Goal: Task Accomplishment & Management: Manage account settings

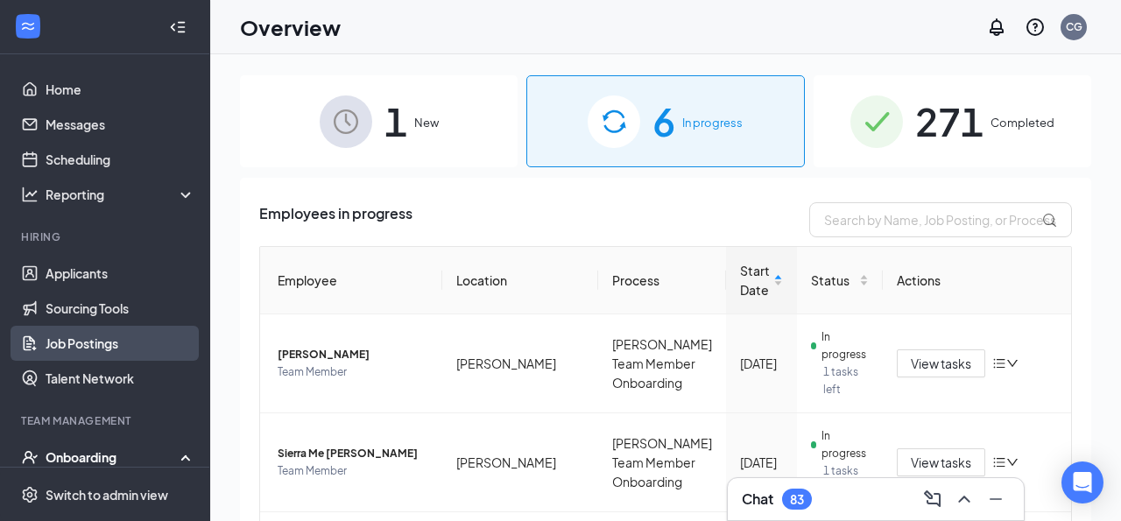
scroll to position [159, 0]
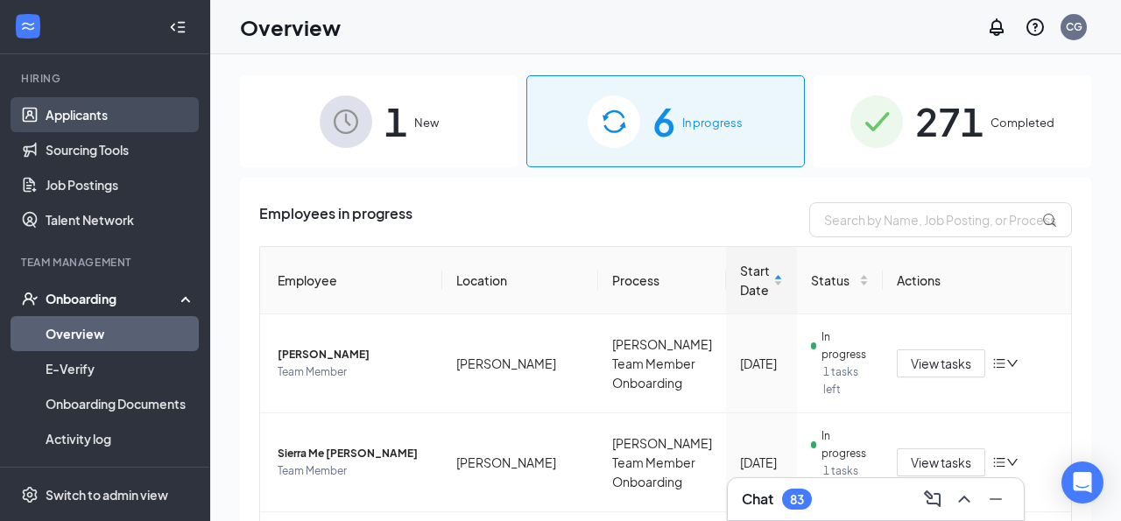
click at [92, 110] on link "Applicants" at bounding box center [121, 114] width 150 height 35
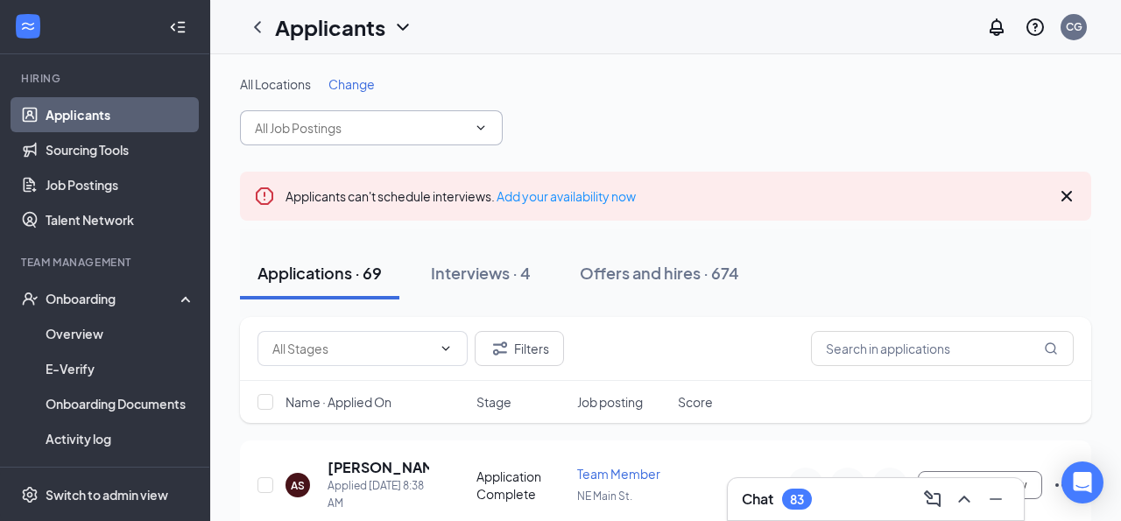
click at [452, 134] on input "text" at bounding box center [361, 127] width 212 height 19
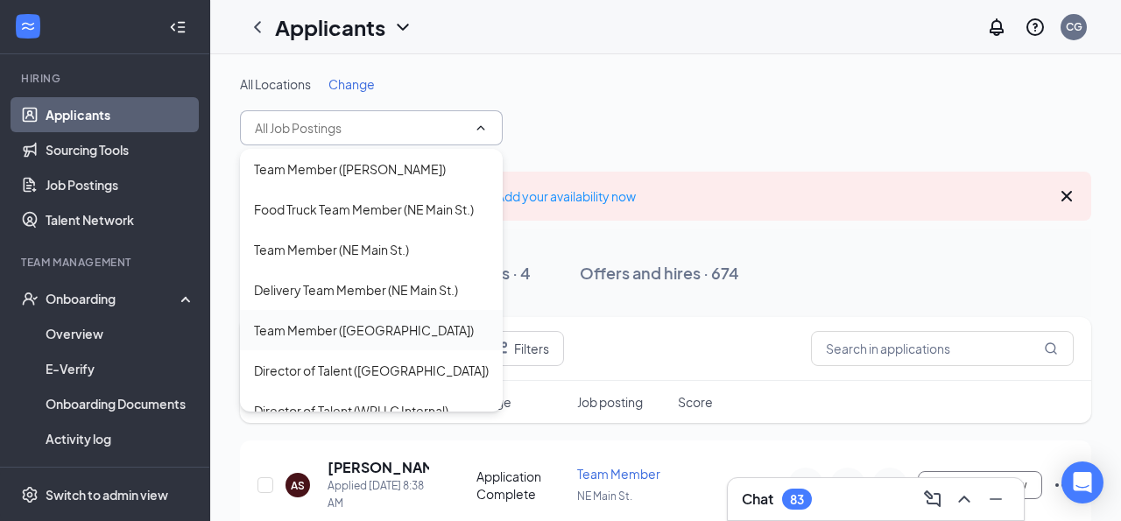
scroll to position [26, 0]
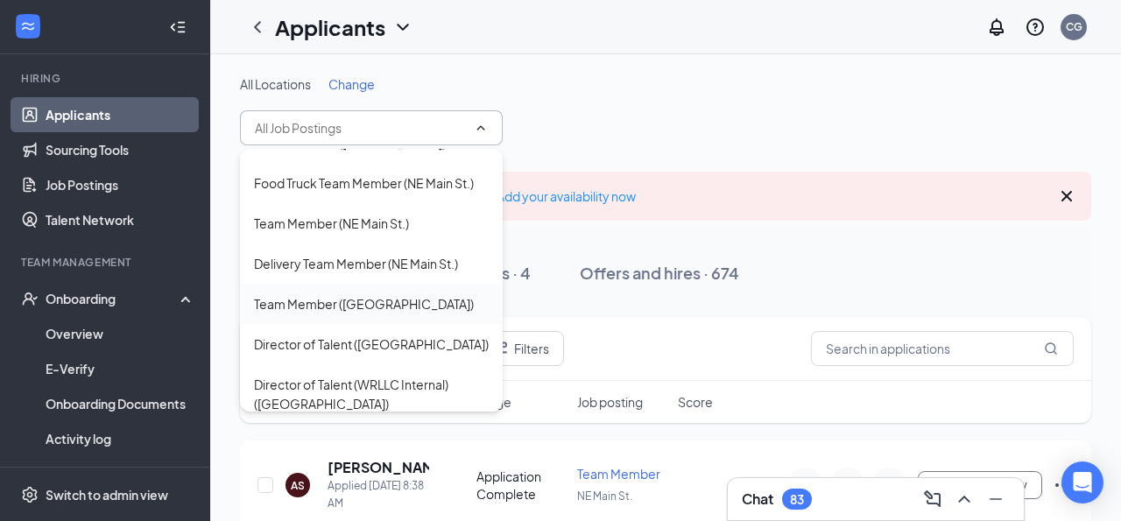
click at [358, 308] on div "Team Member ([GEOGRAPHIC_DATA])" at bounding box center [364, 303] width 220 height 19
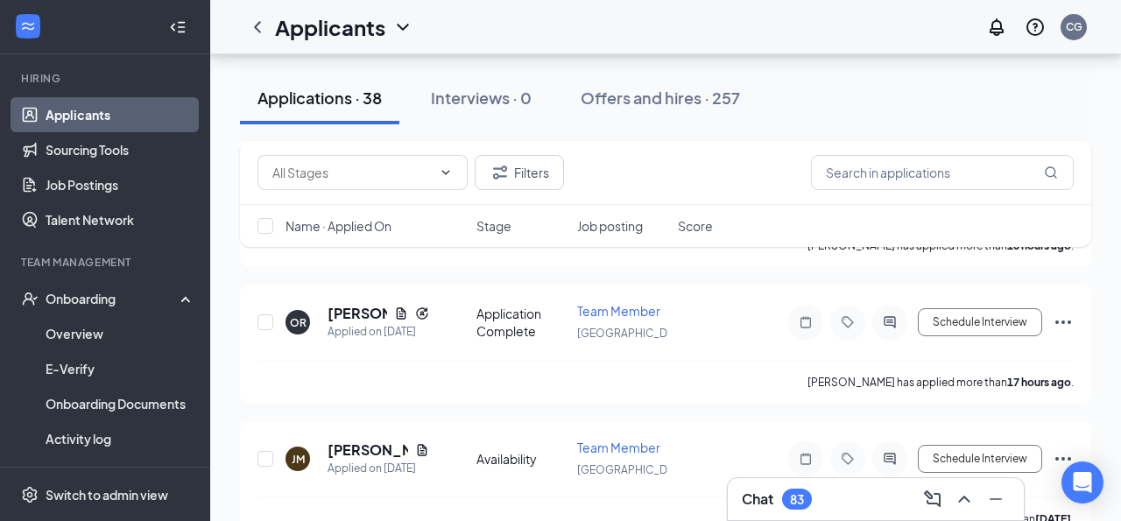
scroll to position [462, 0]
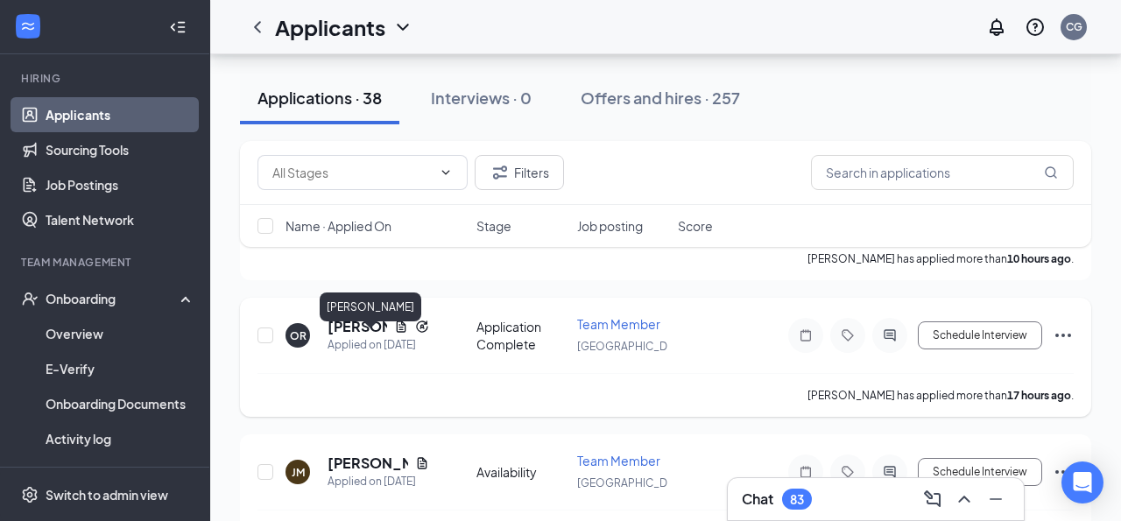
click at [338, 333] on h5 "[PERSON_NAME]" at bounding box center [358, 326] width 60 height 19
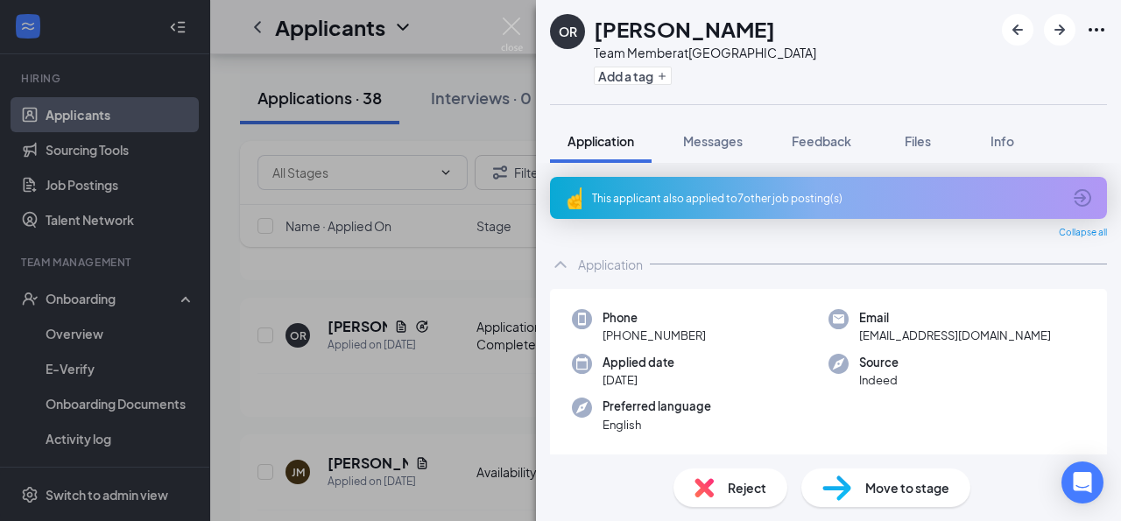
click at [849, 195] on div "This applicant also applied to 7 other job posting(s)" at bounding box center [827, 198] width 470 height 15
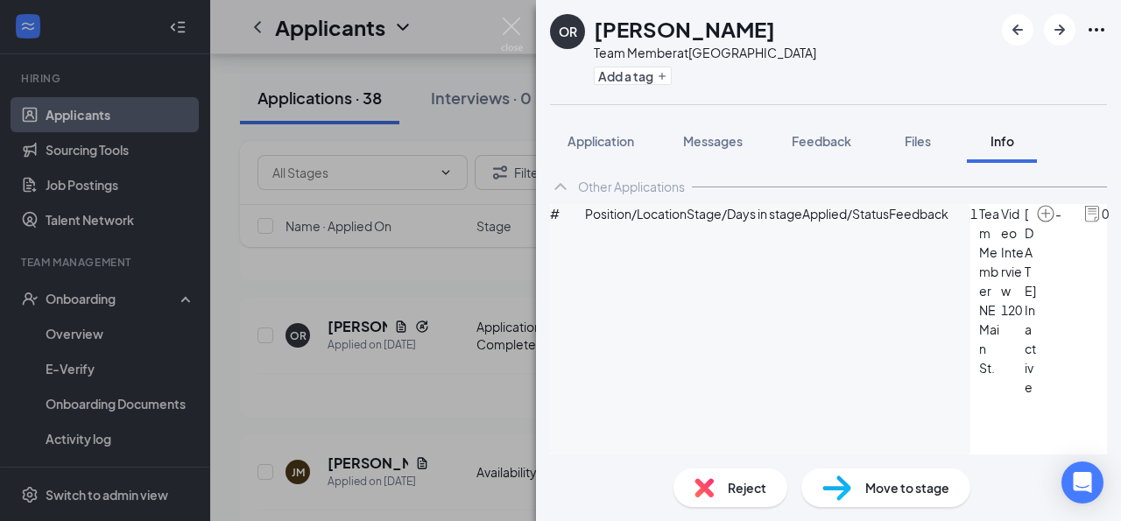
scroll to position [220, 0]
click at [835, 138] on span "Feedback" at bounding box center [822, 141] width 60 height 16
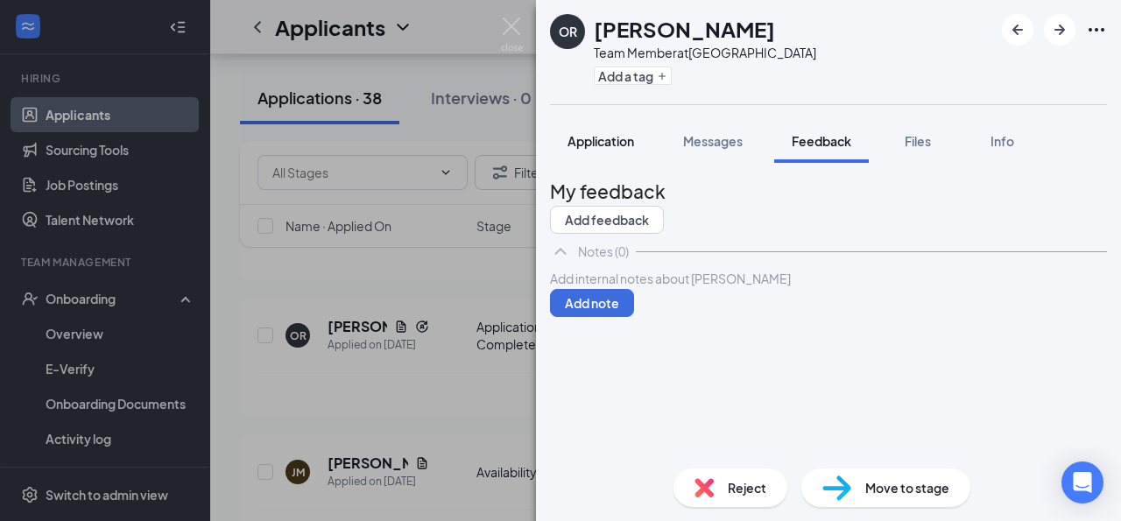
click at [603, 162] on button "Application" at bounding box center [601, 141] width 102 height 44
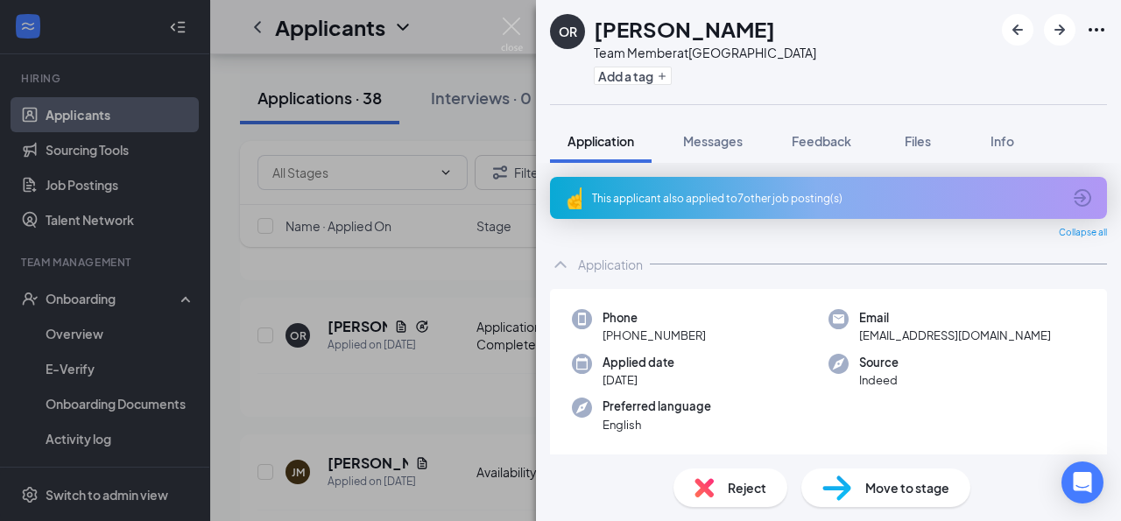
click at [1097, 25] on icon "Ellipses" at bounding box center [1096, 29] width 21 height 21
click at [511, 32] on img at bounding box center [512, 35] width 22 height 34
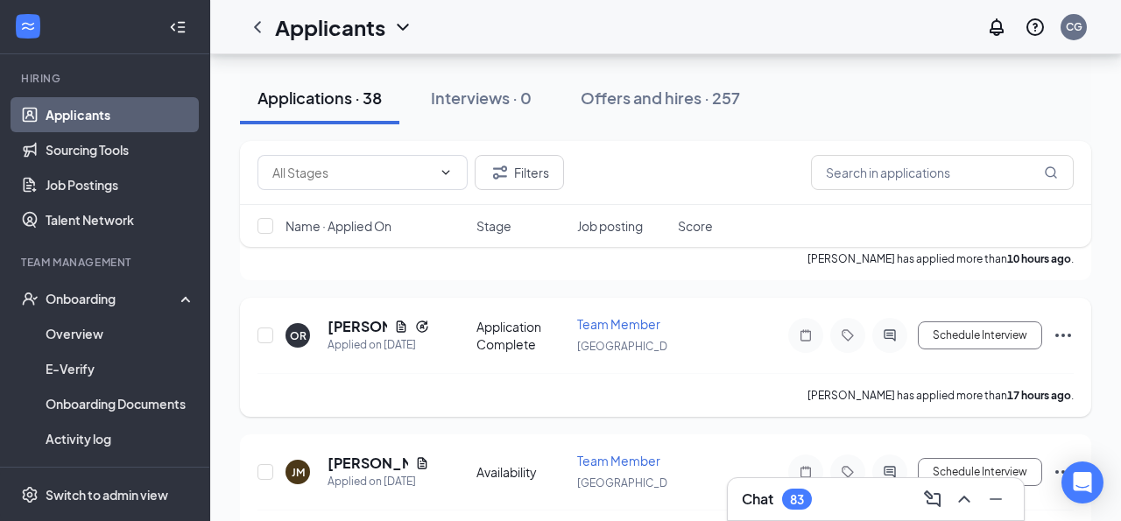
click at [1061, 346] on icon "Ellipses" at bounding box center [1063, 335] width 21 height 21
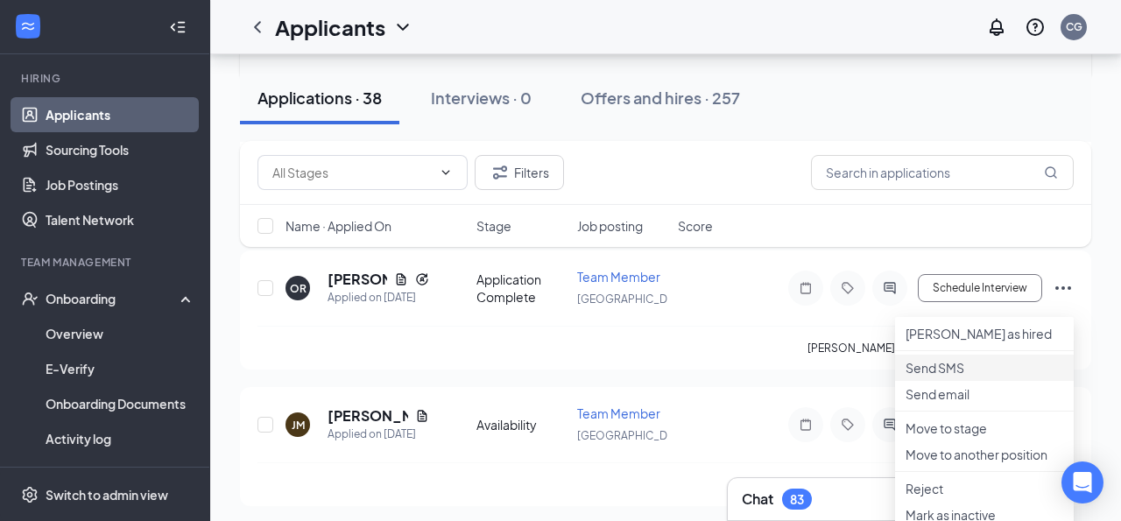
scroll to position [522, 0]
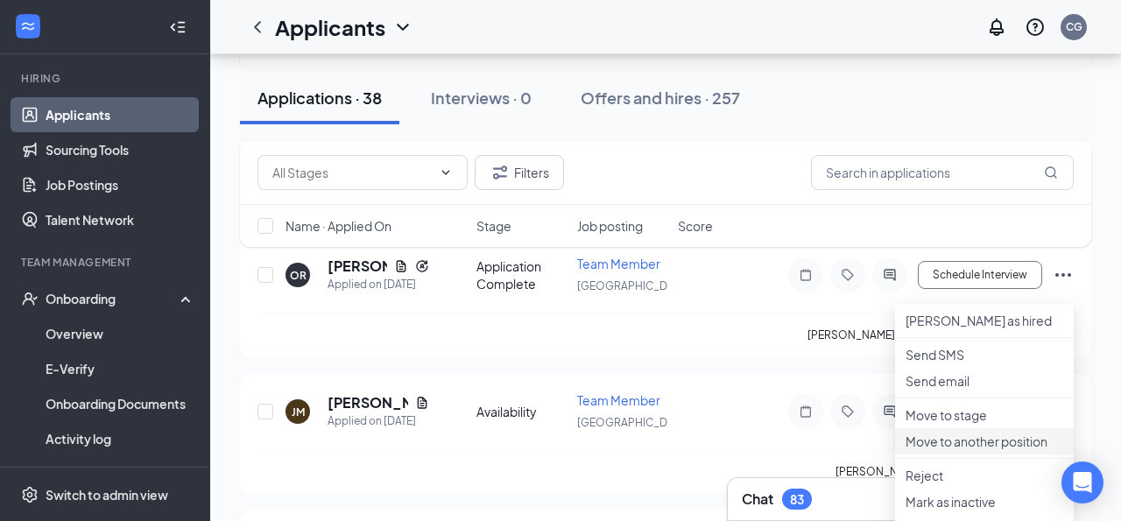
click at [964, 450] on p "Move to another position" at bounding box center [985, 442] width 158 height 18
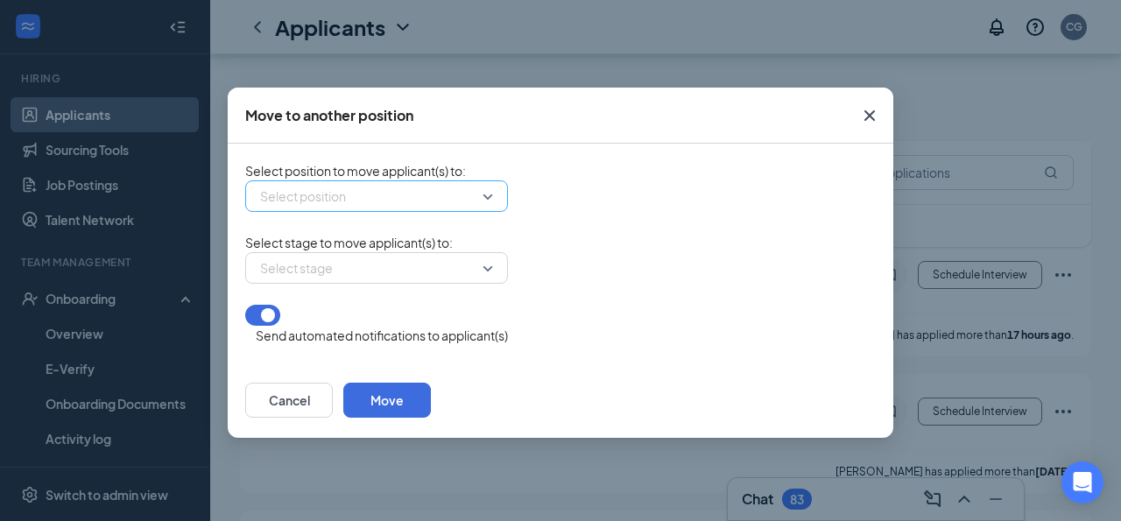
click at [432, 200] on input "search" at bounding box center [371, 196] width 230 height 30
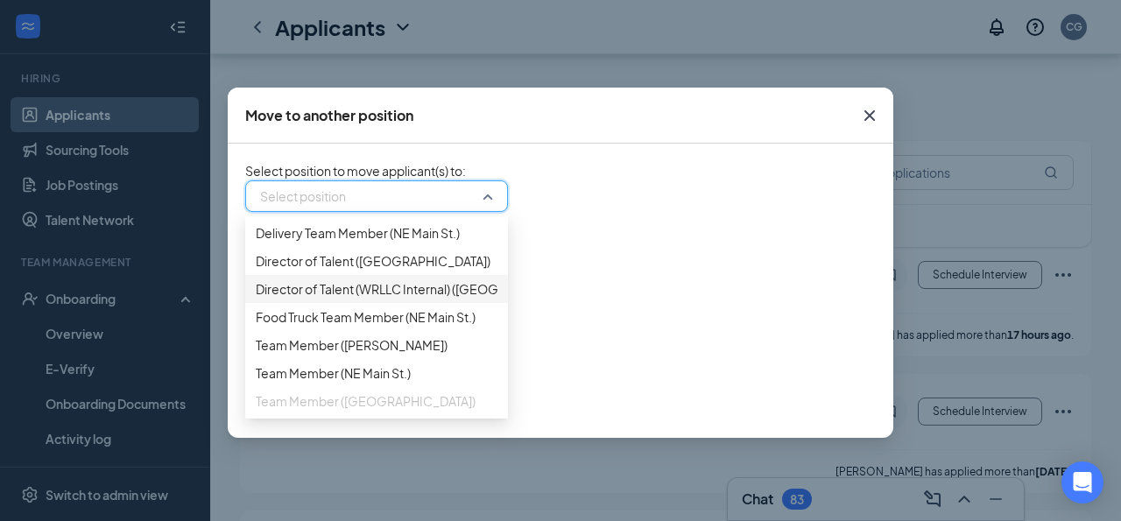
scroll to position [36, 0]
click at [405, 359] on div "Team Member ([PERSON_NAME])" at bounding box center [376, 345] width 263 height 28
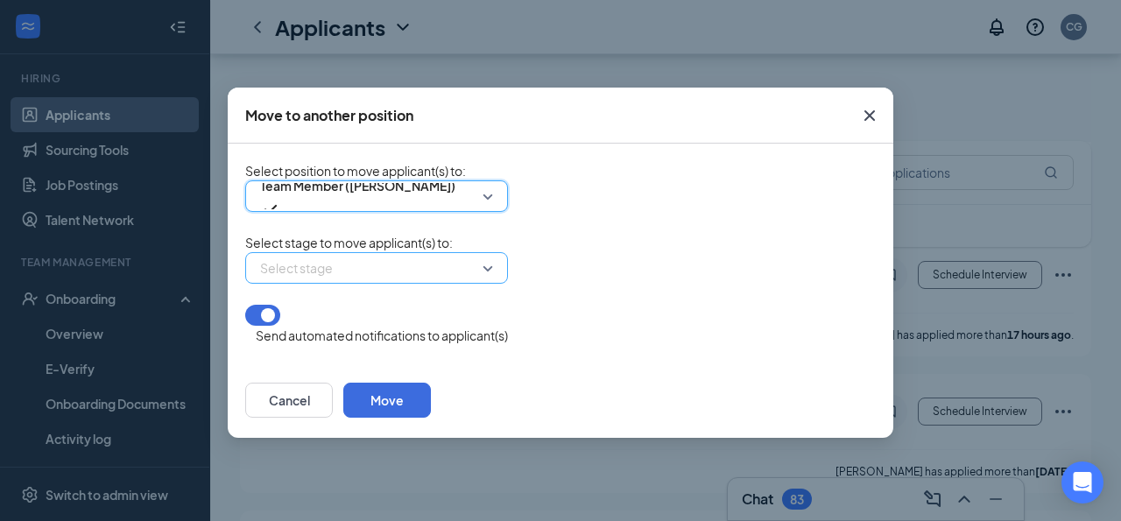
click at [401, 281] on input "search" at bounding box center [371, 268] width 230 height 30
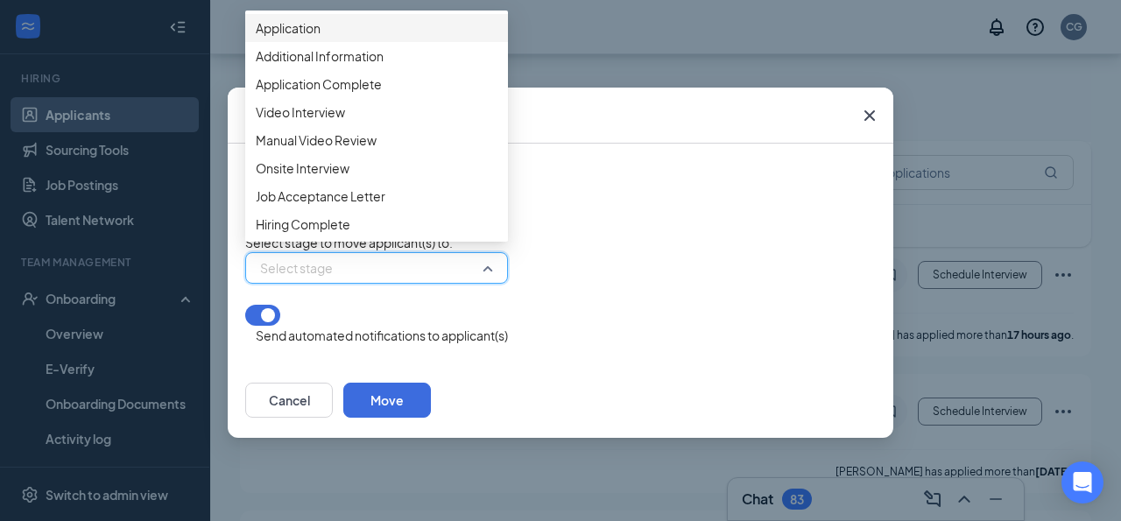
click at [401, 38] on span "Application" at bounding box center [377, 27] width 242 height 19
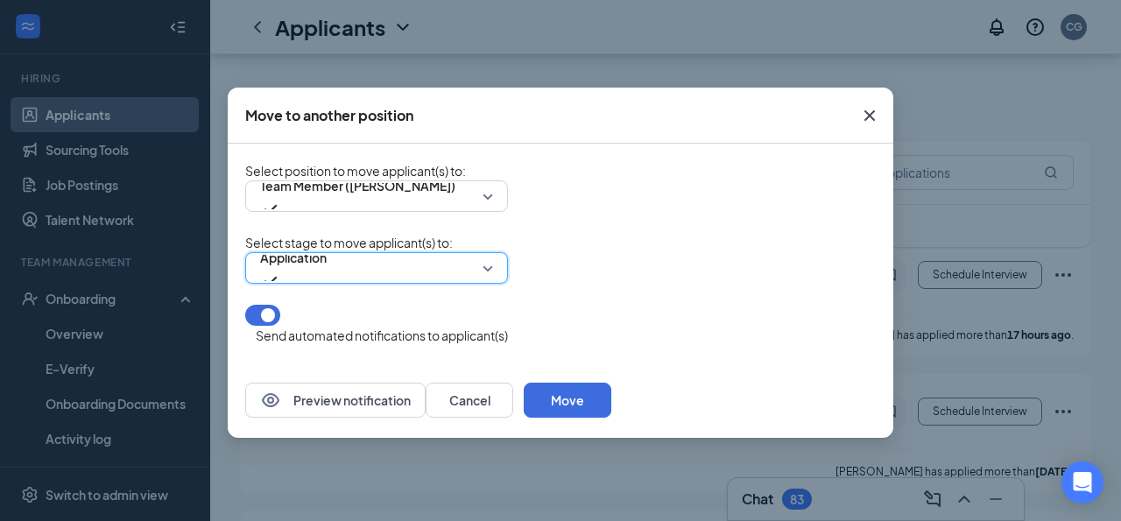
click at [620, 323] on form "Select position to move applicant(s) to : Team Member ([PERSON_NAME]) 277889 10…" at bounding box center [560, 253] width 631 height 184
click at [267, 326] on button "button" at bounding box center [262, 315] width 35 height 21
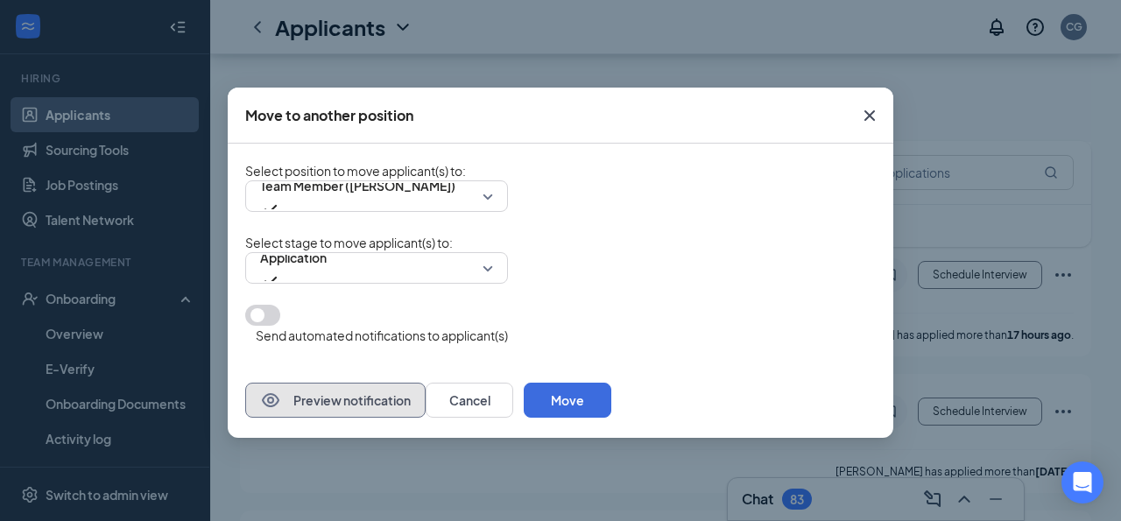
click at [336, 414] on button "Preview notification" at bounding box center [335, 400] width 180 height 35
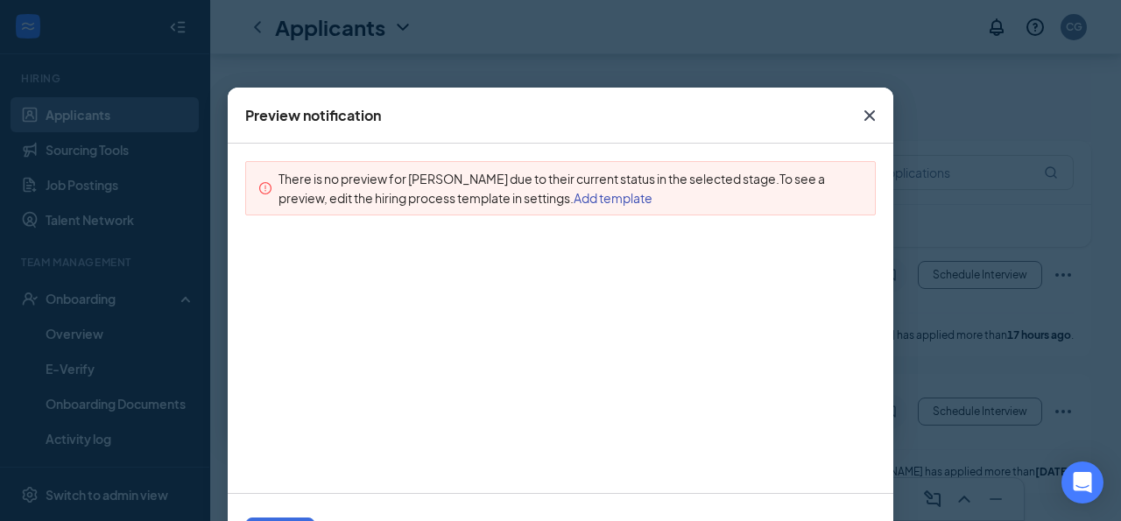
click at [867, 113] on icon "Cross" at bounding box center [870, 115] width 11 height 11
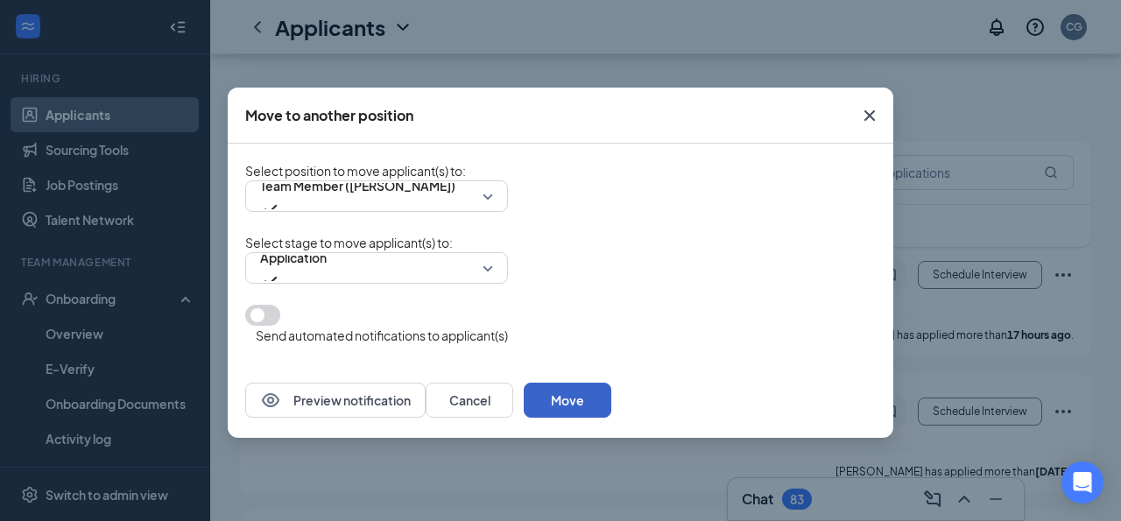
click at [611, 408] on button "Move" at bounding box center [568, 400] width 88 height 35
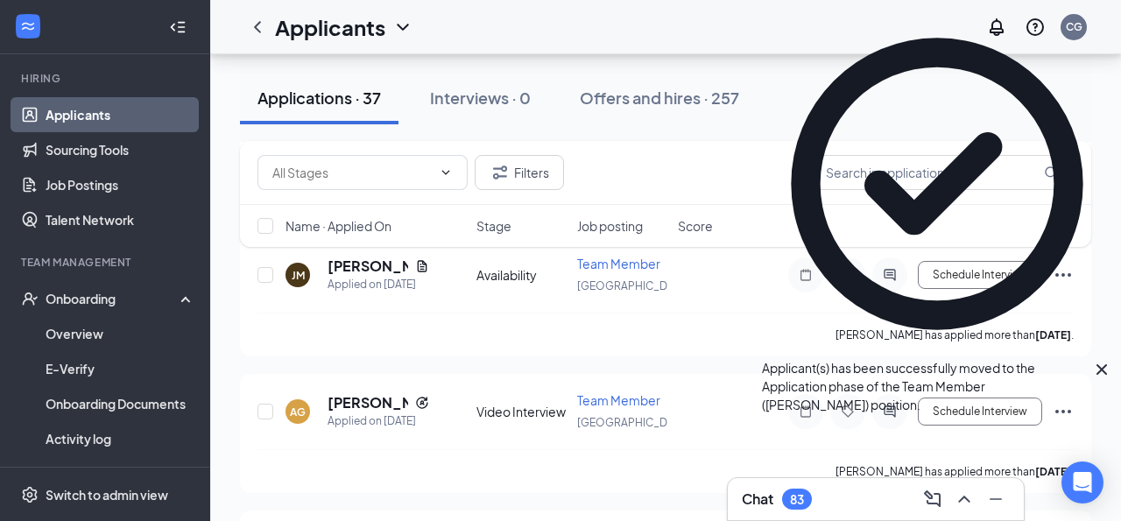
click at [1096, 359] on icon "Cross" at bounding box center [1102, 369] width 21 height 21
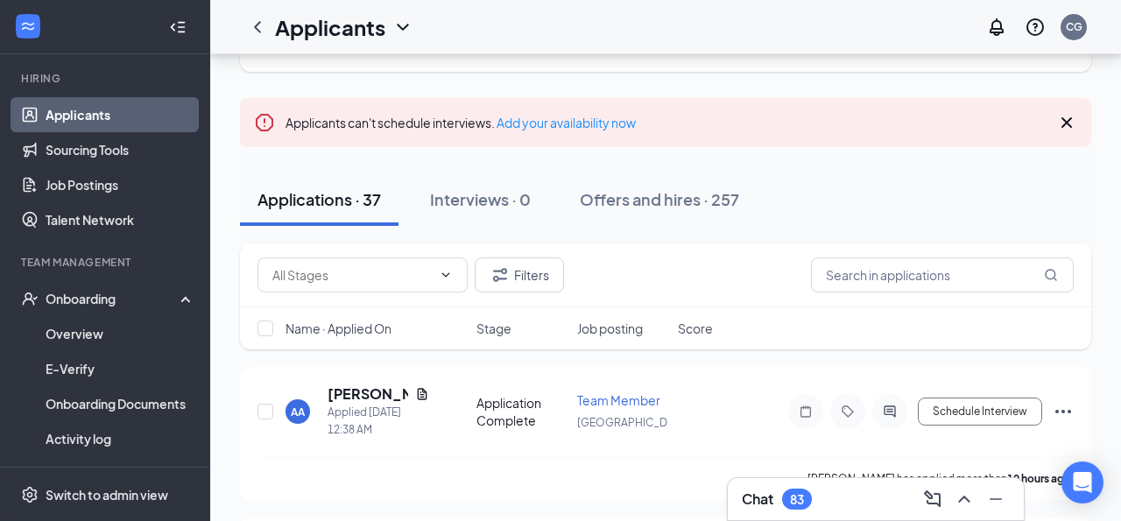
scroll to position [89, 0]
click at [325, 413] on div "AA [PERSON_NAME] Applied [DATE] 12:38 AM" at bounding box center [376, 413] width 180 height 54
click at [336, 406] on h5 "[PERSON_NAME]" at bounding box center [368, 395] width 81 height 19
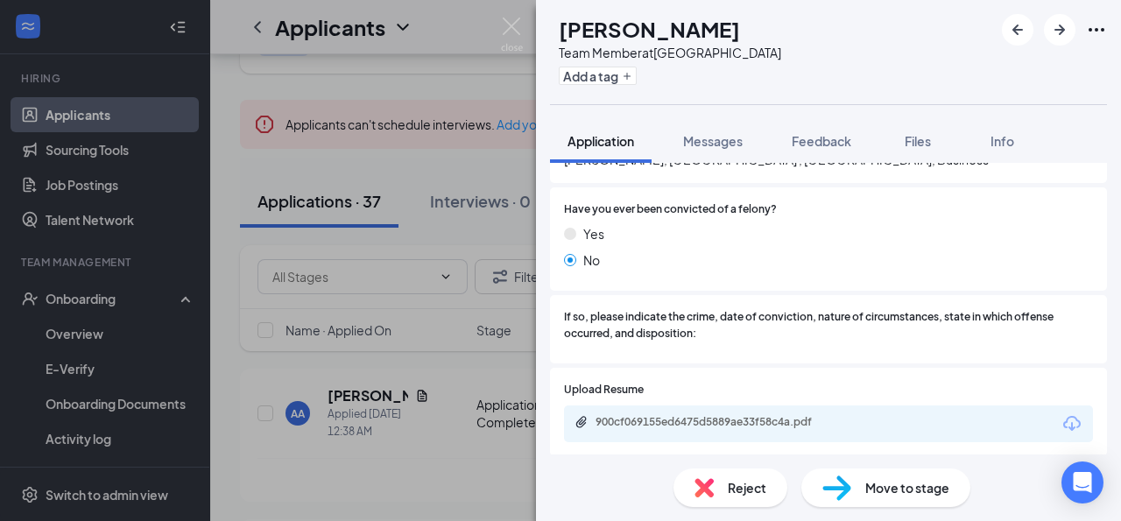
scroll to position [613, 0]
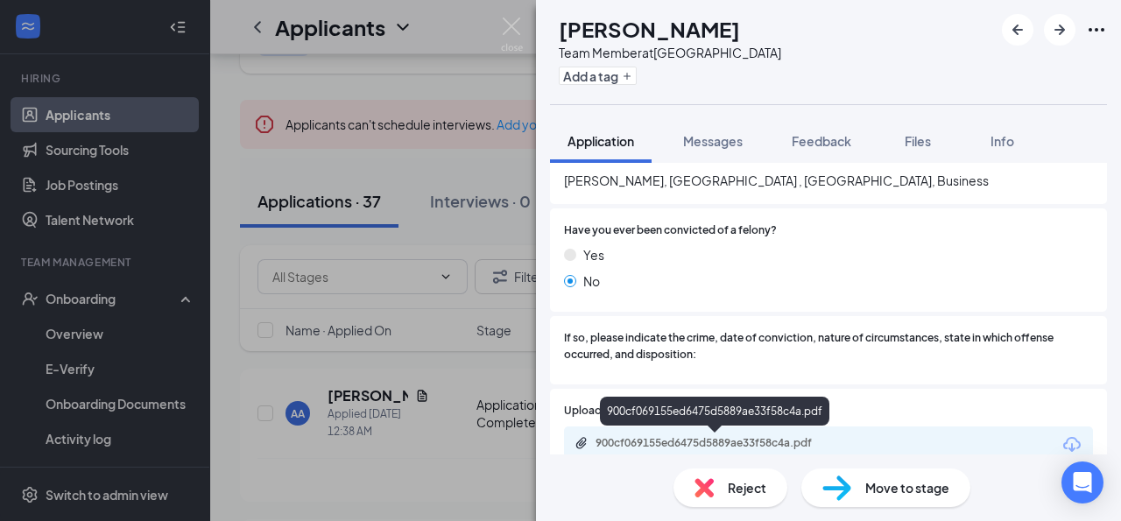
click at [746, 441] on div "900cf069155ed6475d5889ae33f58c4a.pdf" at bounding box center [718, 443] width 245 height 14
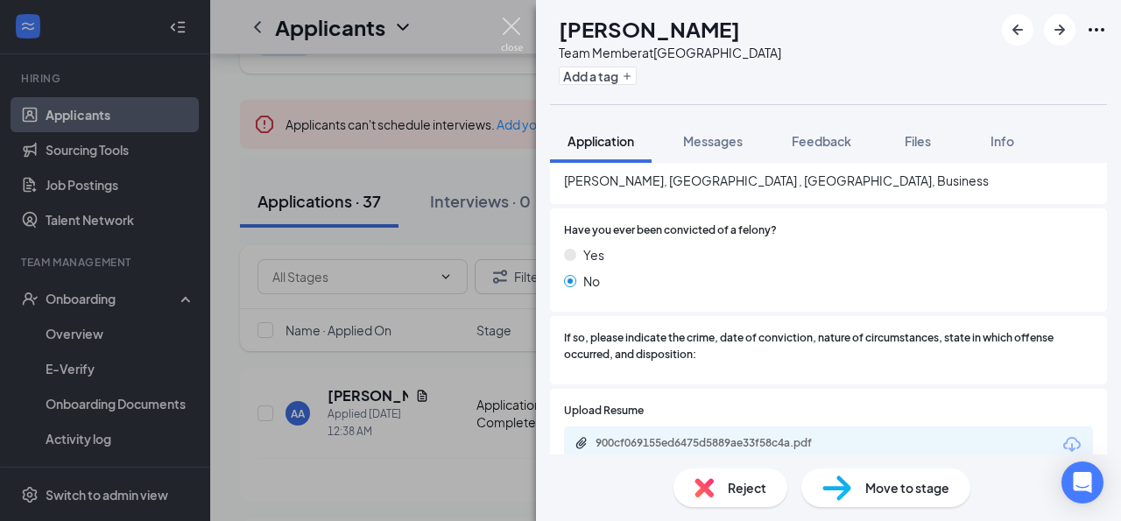
click at [511, 30] on img at bounding box center [512, 35] width 22 height 34
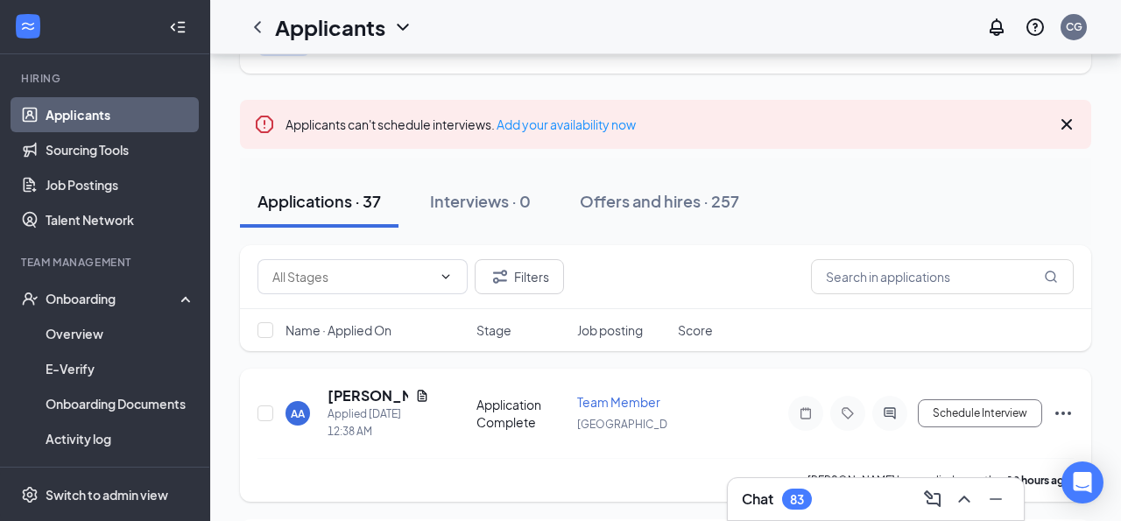
click at [1060, 424] on icon "Ellipses" at bounding box center [1063, 413] width 21 height 21
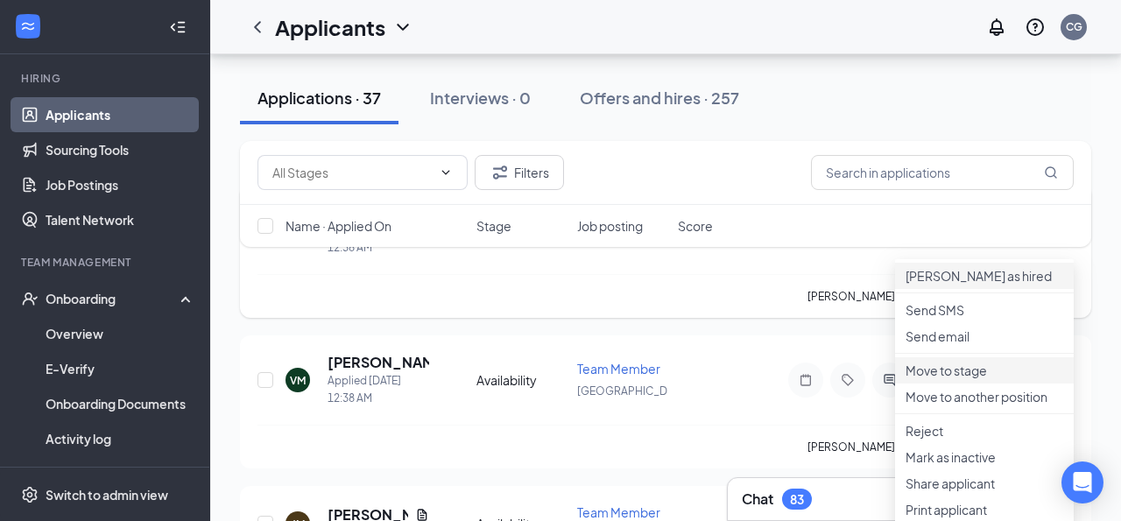
scroll to position [274, 0]
click at [969, 405] on p "Move to another position" at bounding box center [985, 396] width 158 height 18
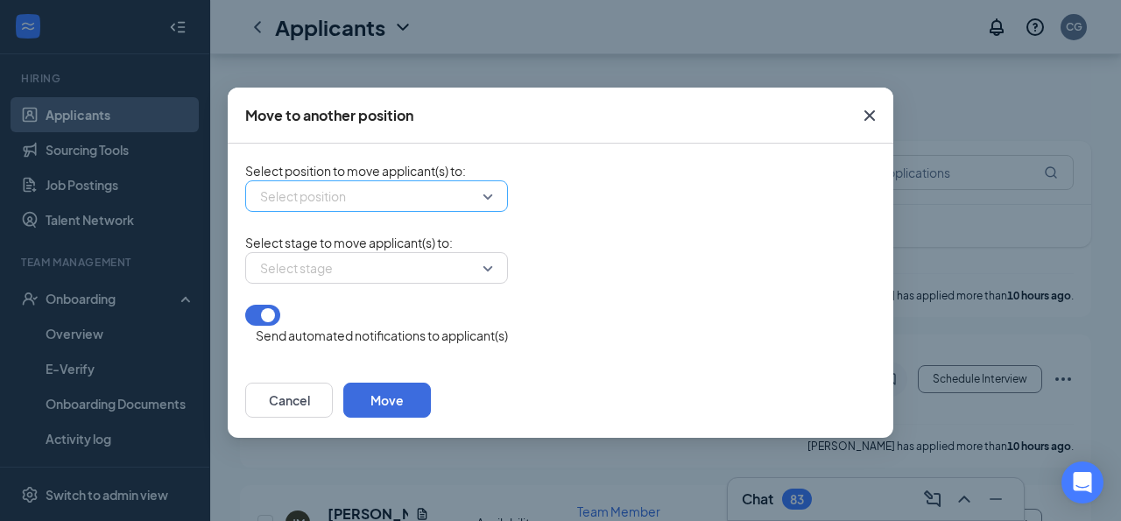
click at [482, 203] on input "search" at bounding box center [371, 196] width 230 height 30
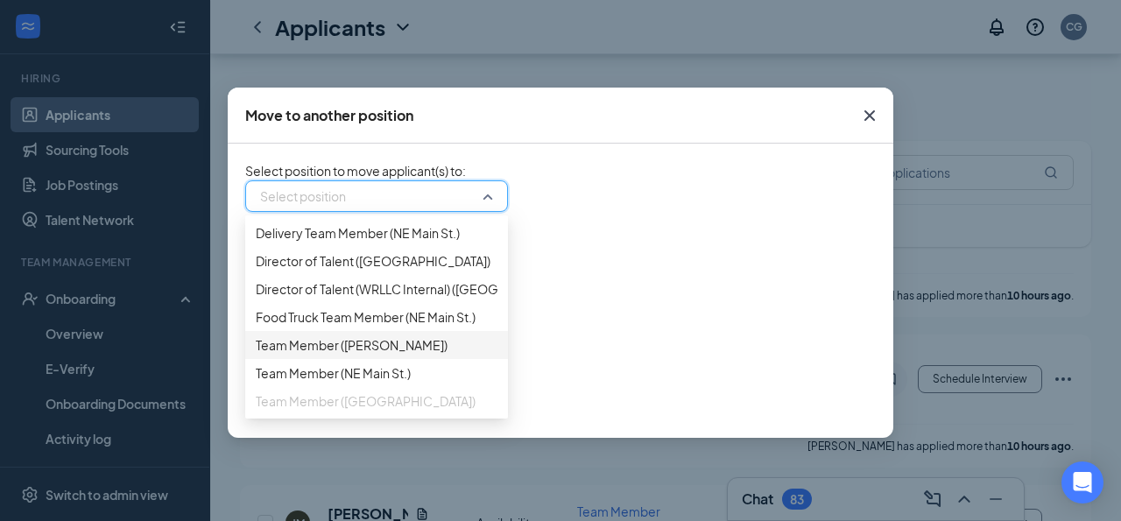
click at [378, 355] on span "Team Member ([PERSON_NAME])" at bounding box center [352, 345] width 192 height 19
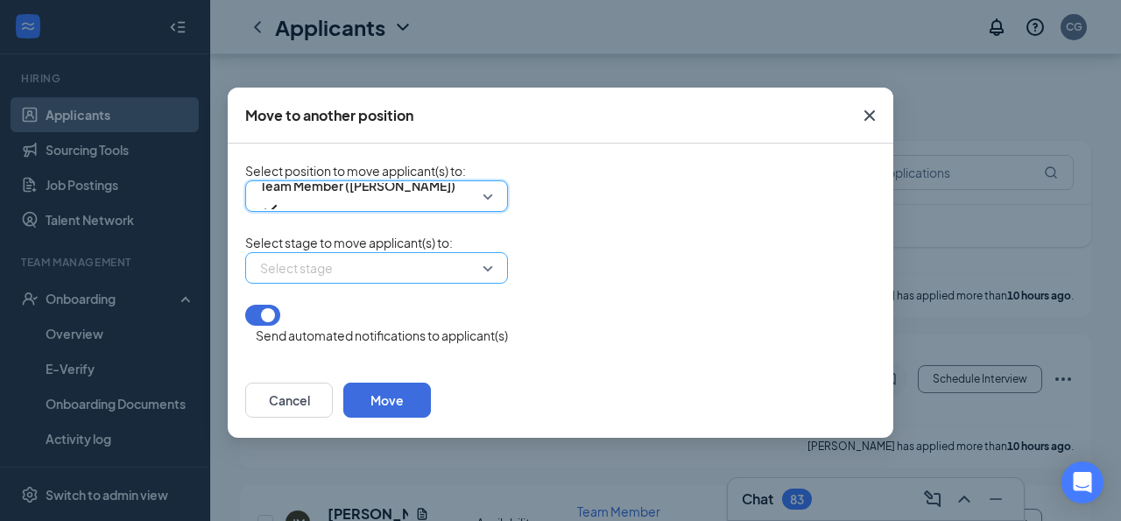
click at [360, 283] on input "search" at bounding box center [371, 268] width 230 height 30
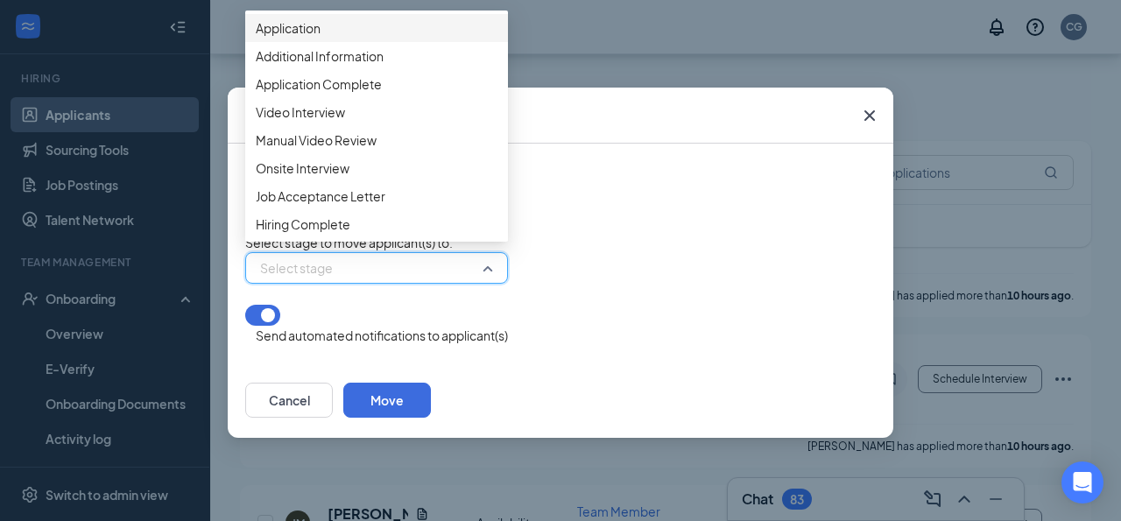
click at [361, 38] on span "Application" at bounding box center [377, 27] width 242 height 19
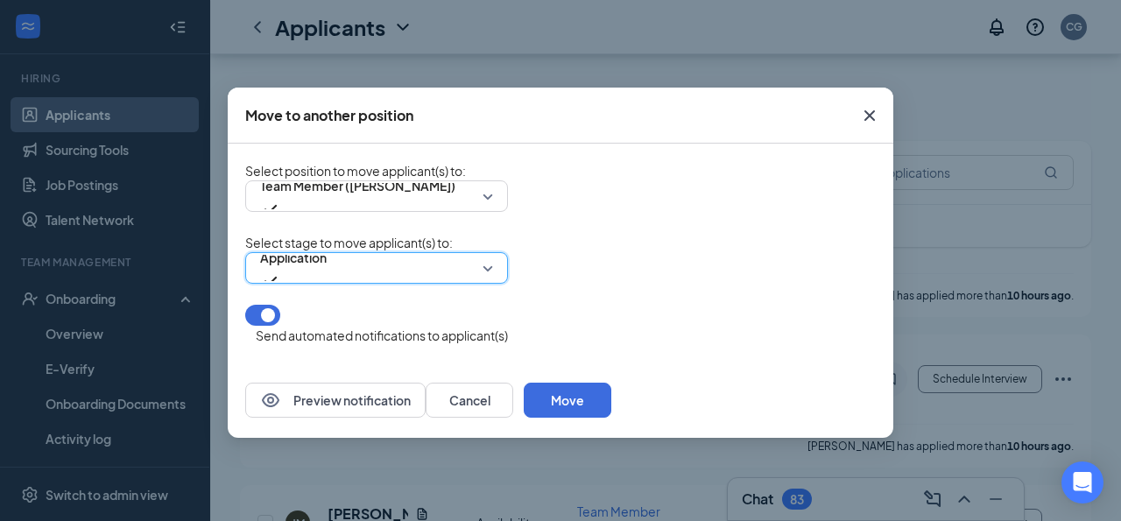
click at [272, 326] on button "button" at bounding box center [262, 315] width 35 height 21
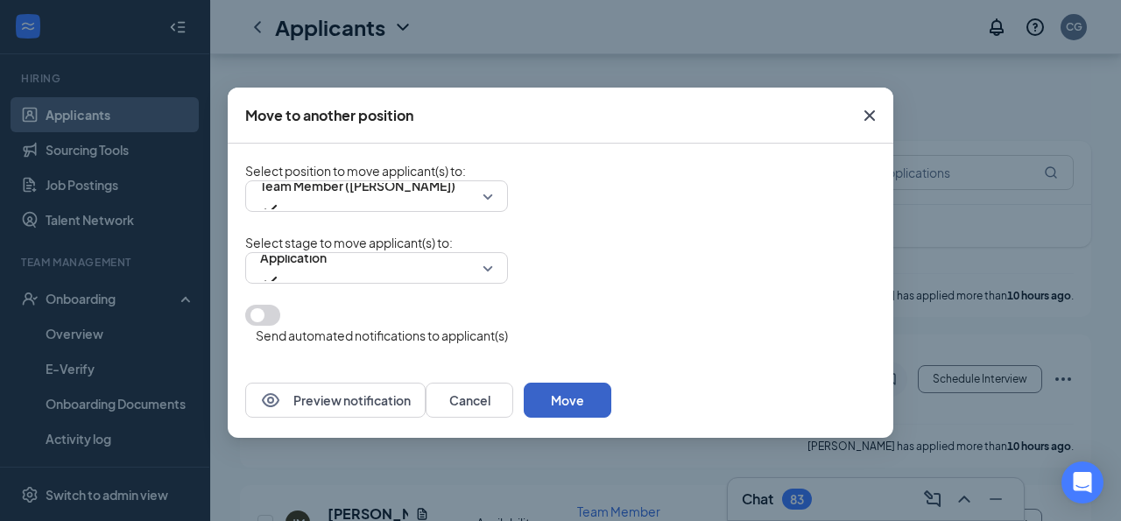
click at [611, 404] on button "Move" at bounding box center [568, 400] width 88 height 35
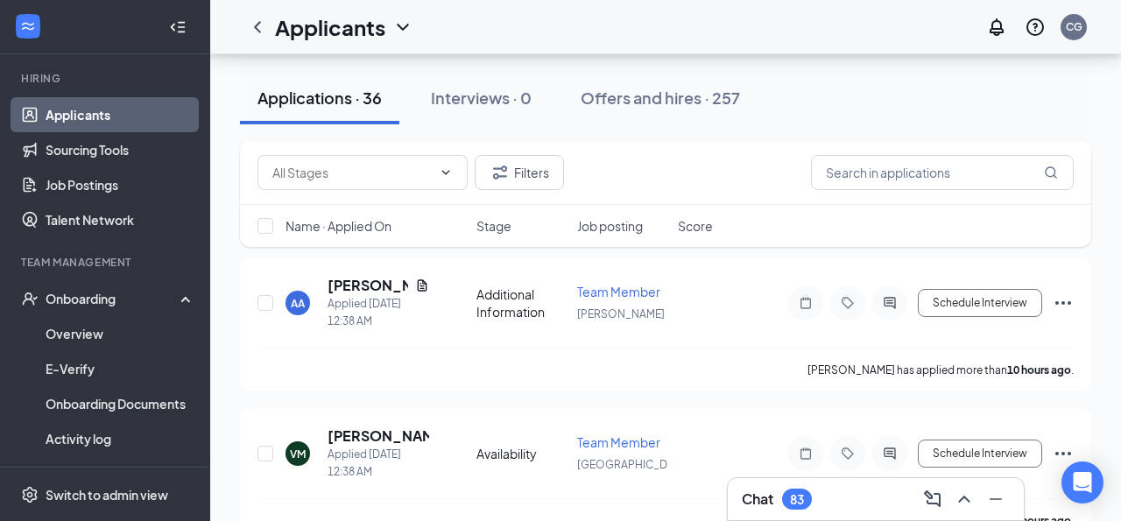
scroll to position [248, 0]
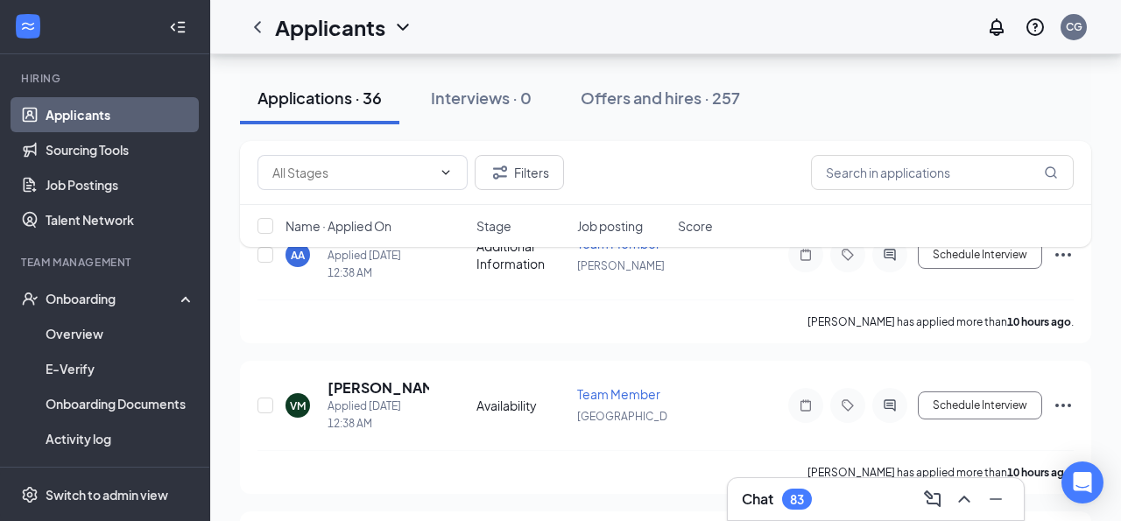
click at [341, 252] on div "Filters Name · Applied On Stage Job posting Score" at bounding box center [665, 203] width 851 height 124
click at [357, 261] on div "Filters Name · Applied On Stage Job posting Score" at bounding box center [665, 203] width 851 height 124
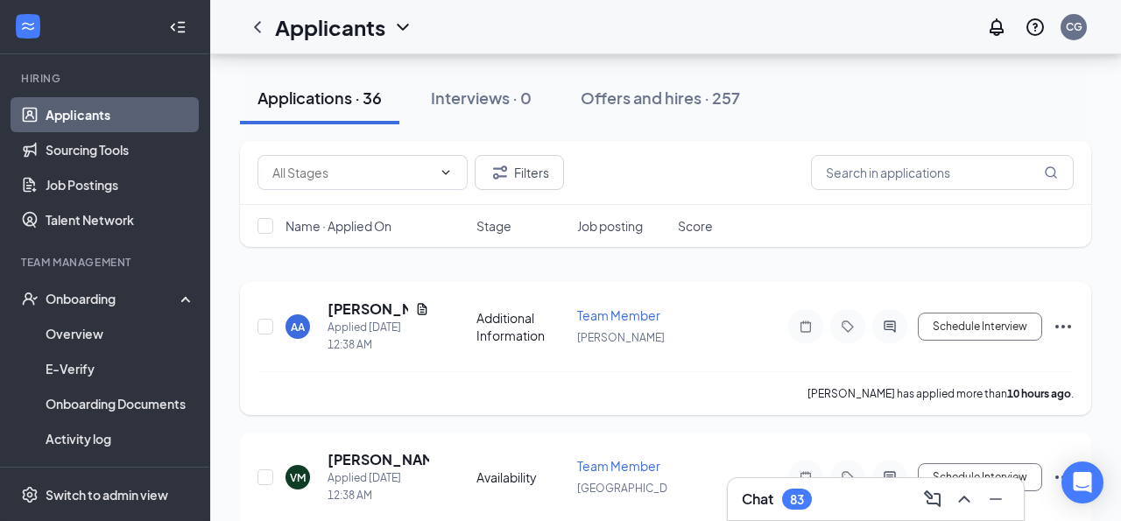
scroll to position [159, 0]
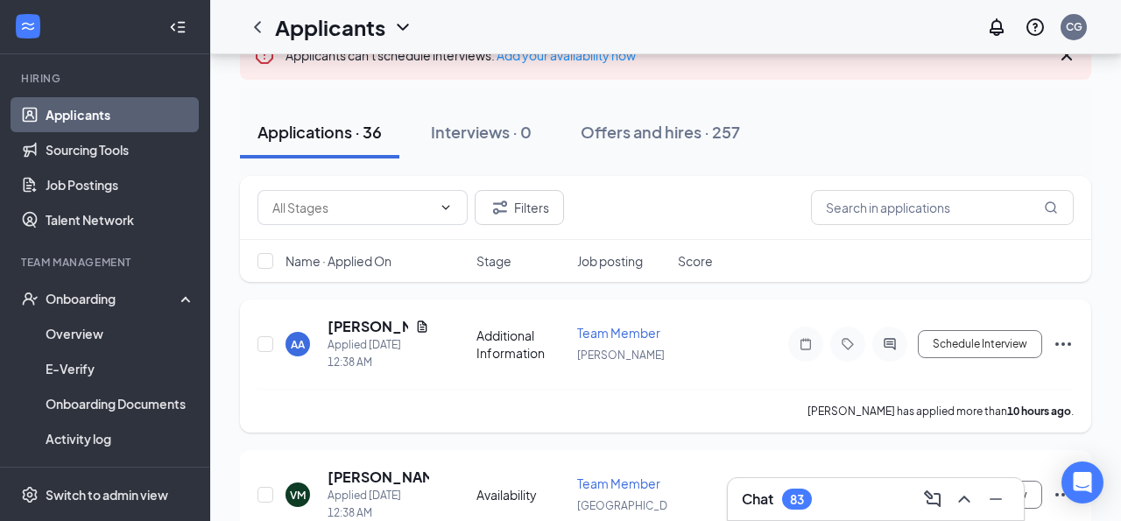
click at [1058, 355] on icon "Ellipses" at bounding box center [1063, 344] width 21 height 21
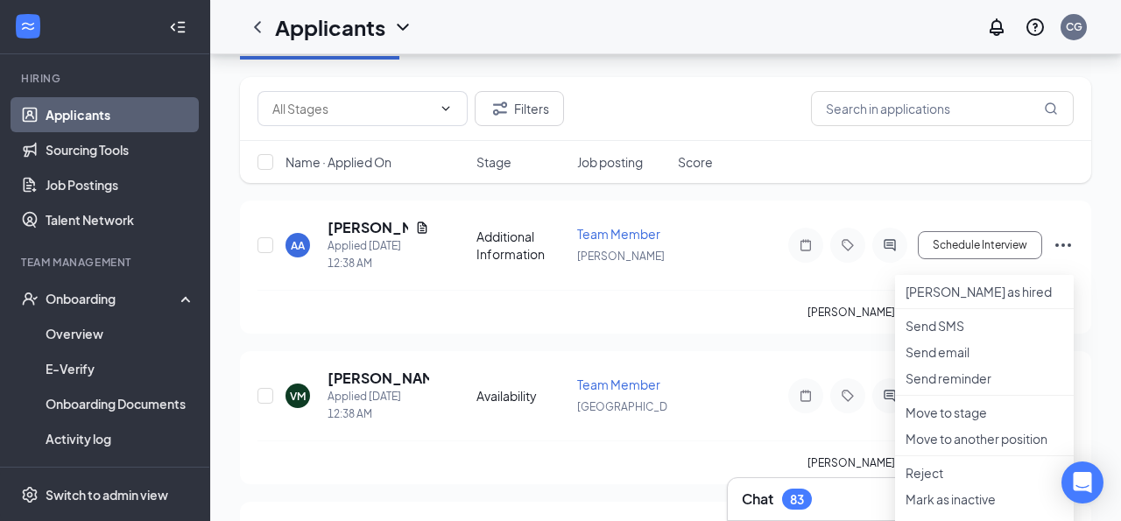
scroll to position [285, 0]
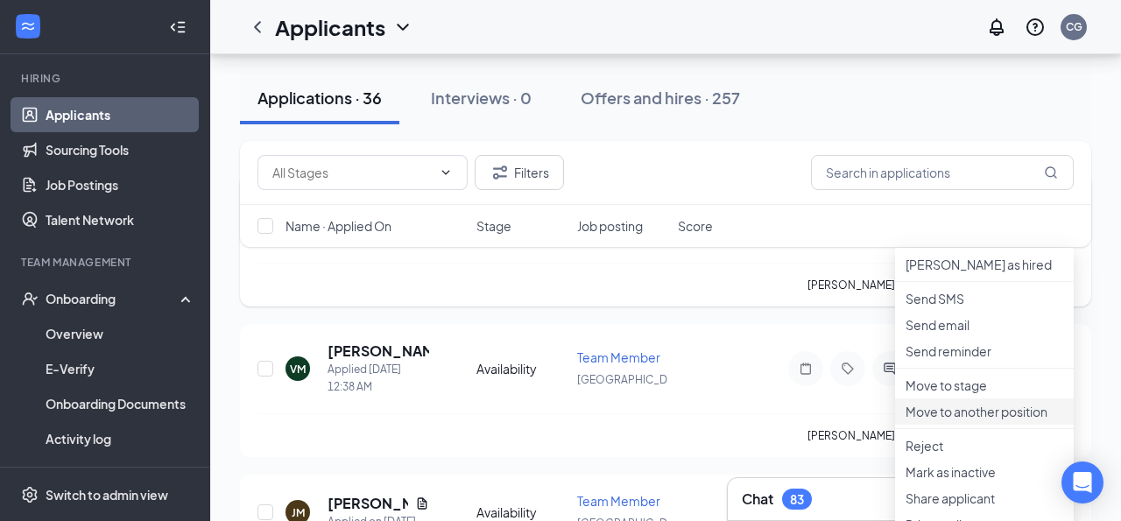
click at [944, 420] on p "Move to another position" at bounding box center [985, 412] width 158 height 18
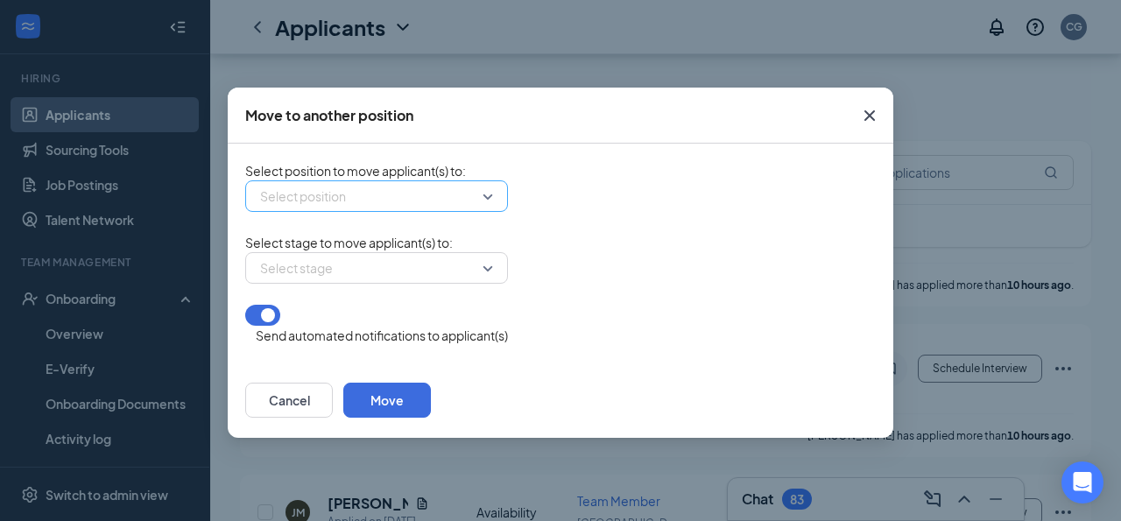
click at [483, 204] on input "search" at bounding box center [371, 196] width 230 height 30
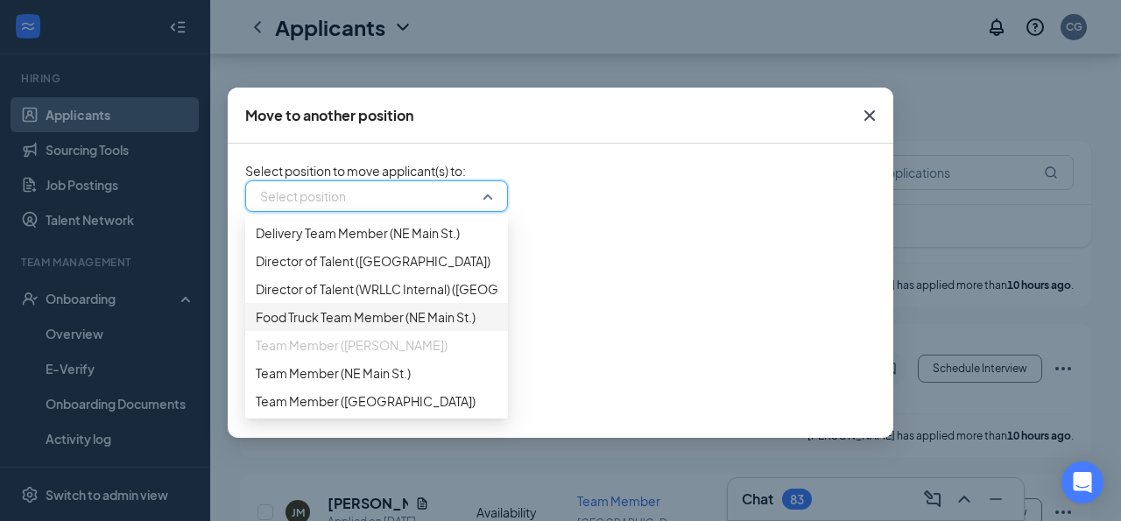
click at [399, 355] on span "Team Member ([PERSON_NAME])" at bounding box center [377, 345] width 242 height 19
click at [555, 345] on div "Send automated notifications to applicant(s)" at bounding box center [560, 325] width 631 height 40
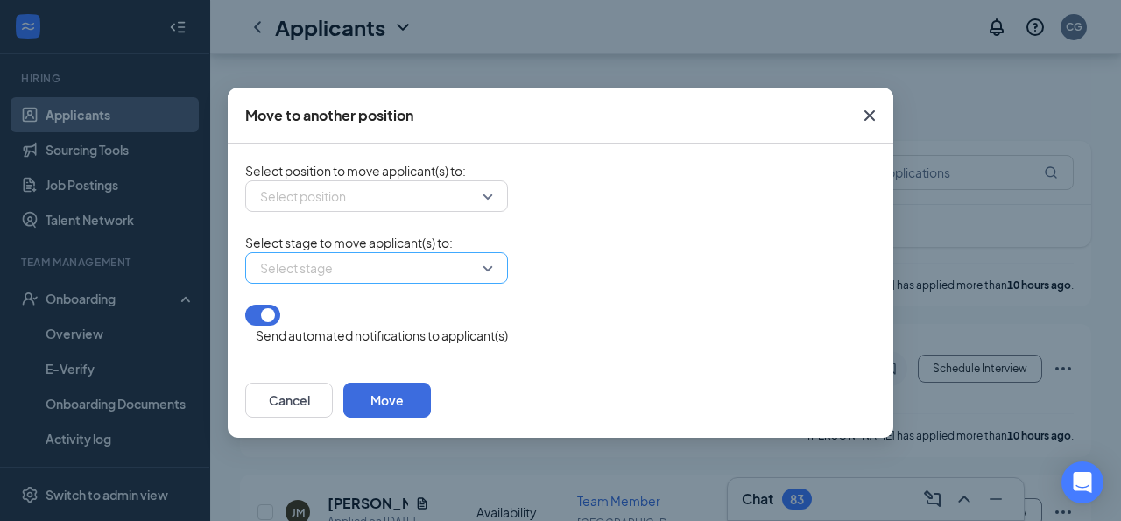
click at [428, 283] on input "search" at bounding box center [371, 268] width 230 height 30
click at [668, 281] on div "Select stage -1 Please select a position first" at bounding box center [560, 268] width 631 height 32
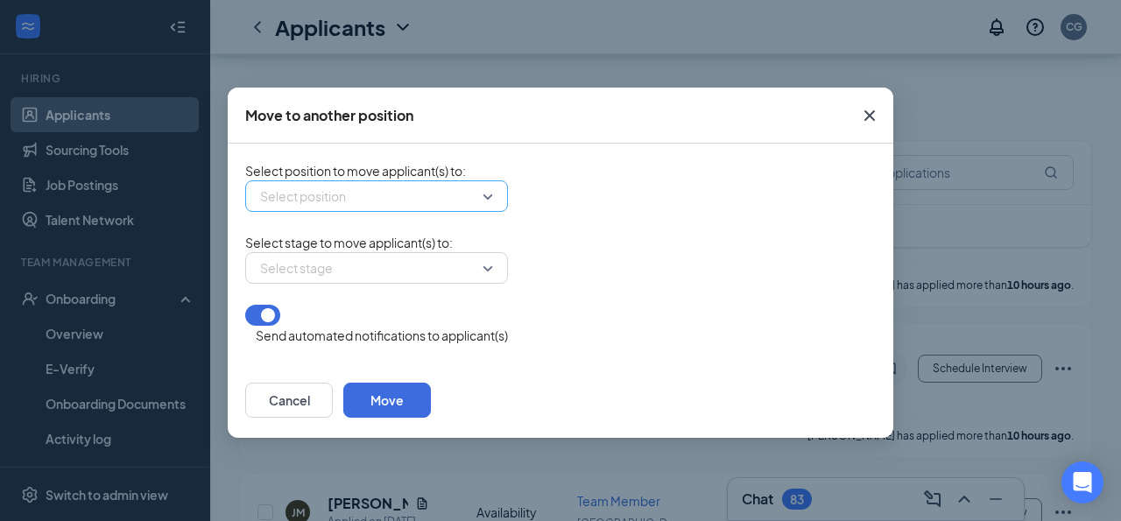
click at [490, 208] on div "Select position" at bounding box center [376, 196] width 263 height 32
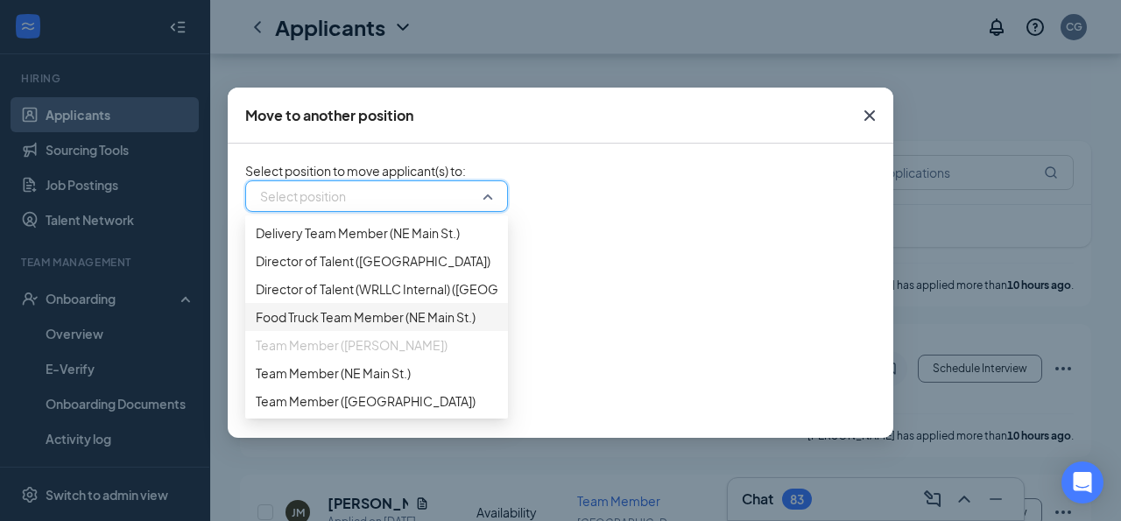
click at [405, 355] on span "Team Member ([PERSON_NAME])" at bounding box center [377, 345] width 242 height 19
click at [365, 355] on span "Team Member ([PERSON_NAME])" at bounding box center [352, 345] width 192 height 19
click at [861, 113] on icon "Cross" at bounding box center [869, 115] width 21 height 21
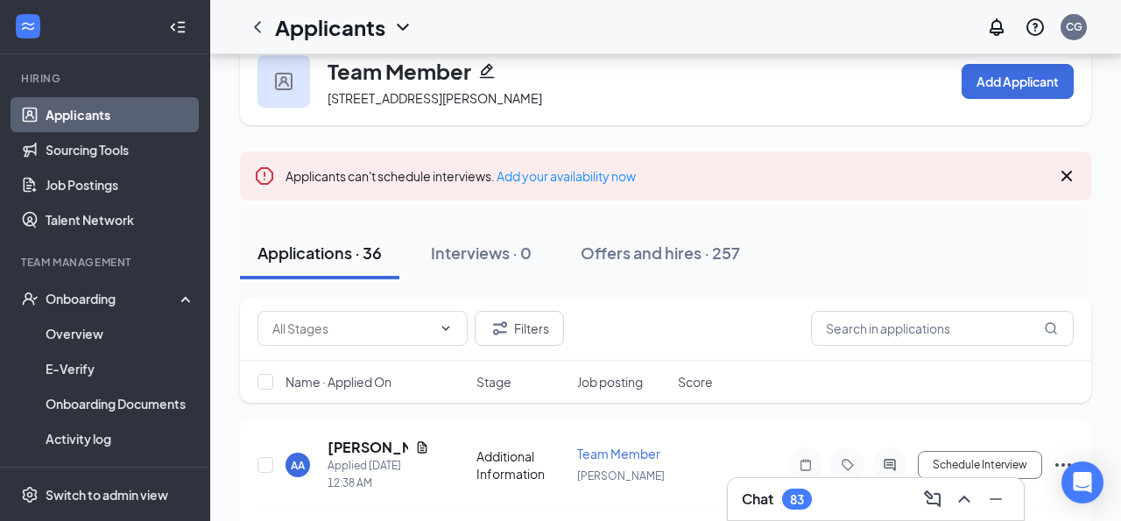
scroll to position [0, 0]
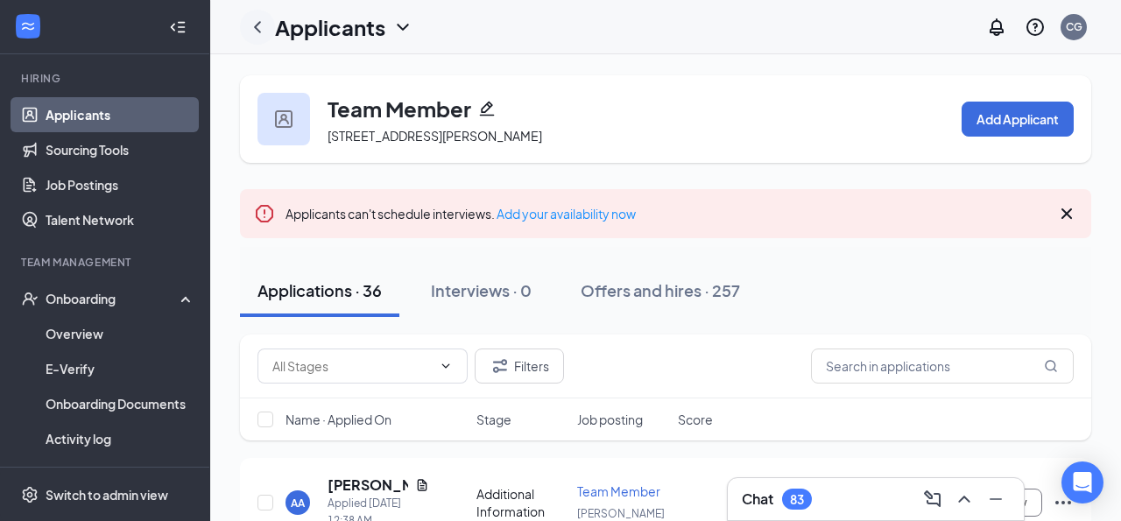
click at [258, 20] on icon "ChevronLeft" at bounding box center [257, 27] width 21 height 21
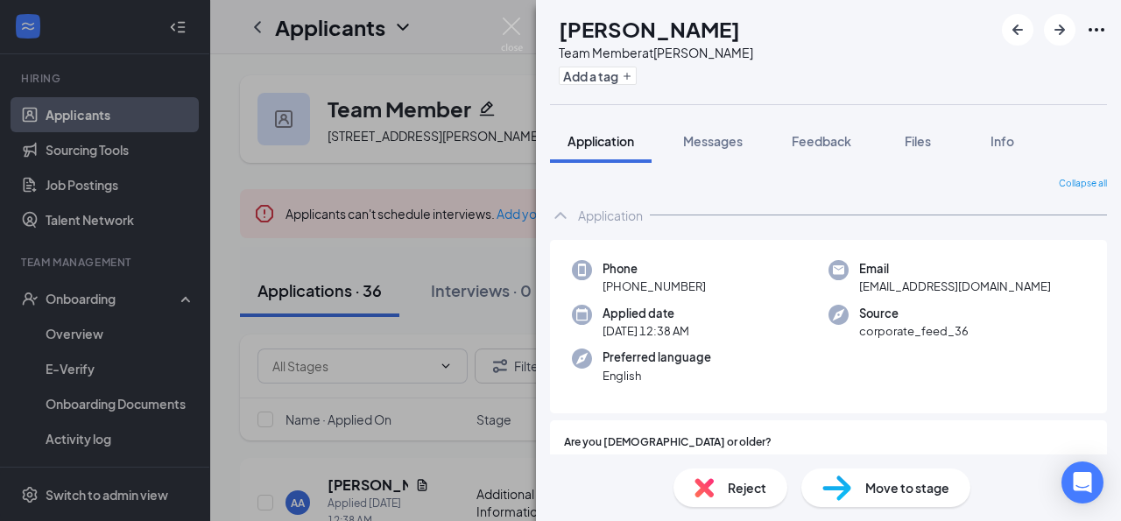
click at [526, 38] on div "AA [PERSON_NAME] Team Member at [PERSON_NAME] Add a tag Application Messages Fe…" at bounding box center [560, 260] width 1121 height 521
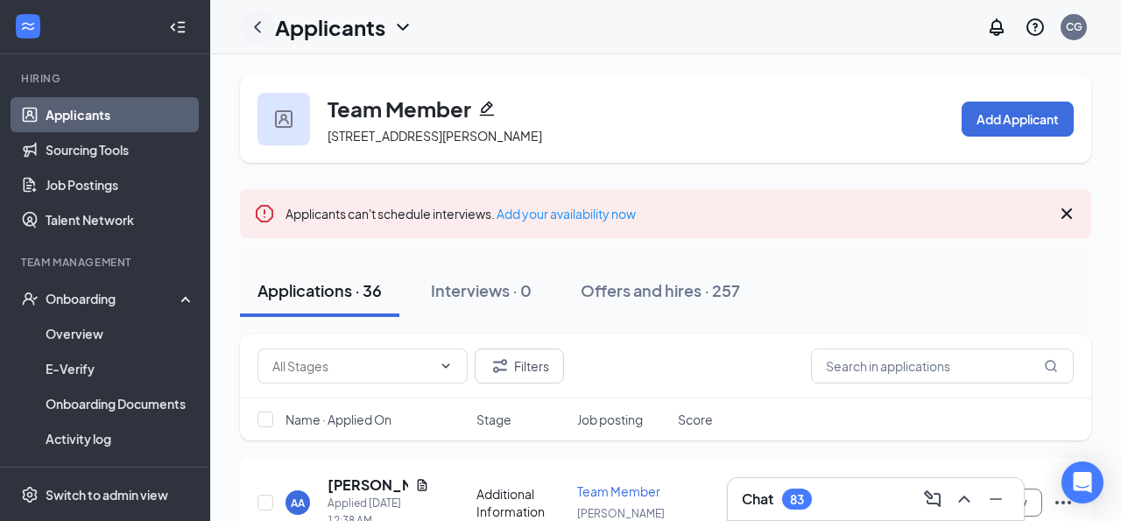
click at [250, 29] on icon "ChevronLeft" at bounding box center [257, 27] width 21 height 21
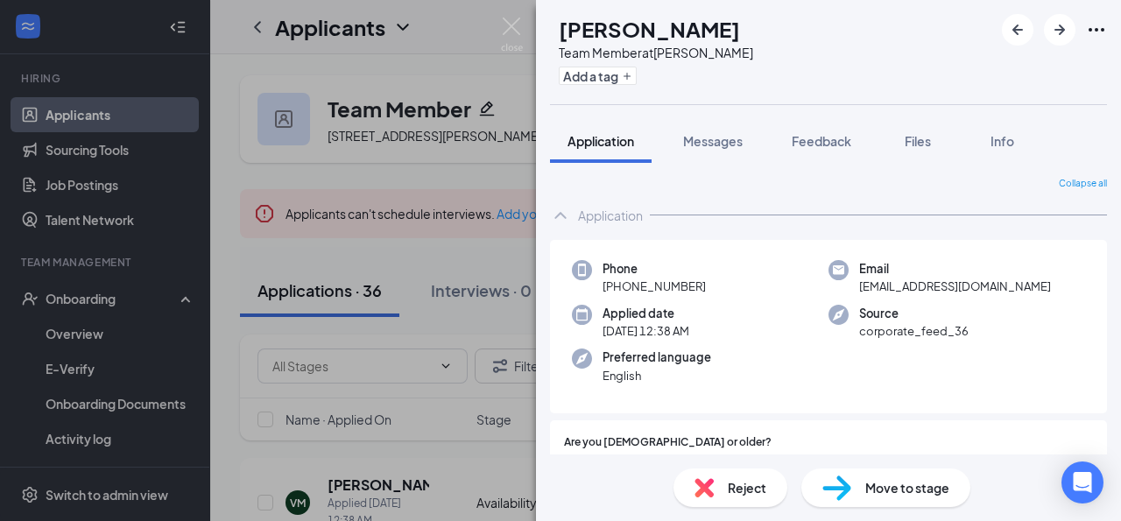
click at [857, 500] on div "Move to stage" at bounding box center [886, 488] width 169 height 39
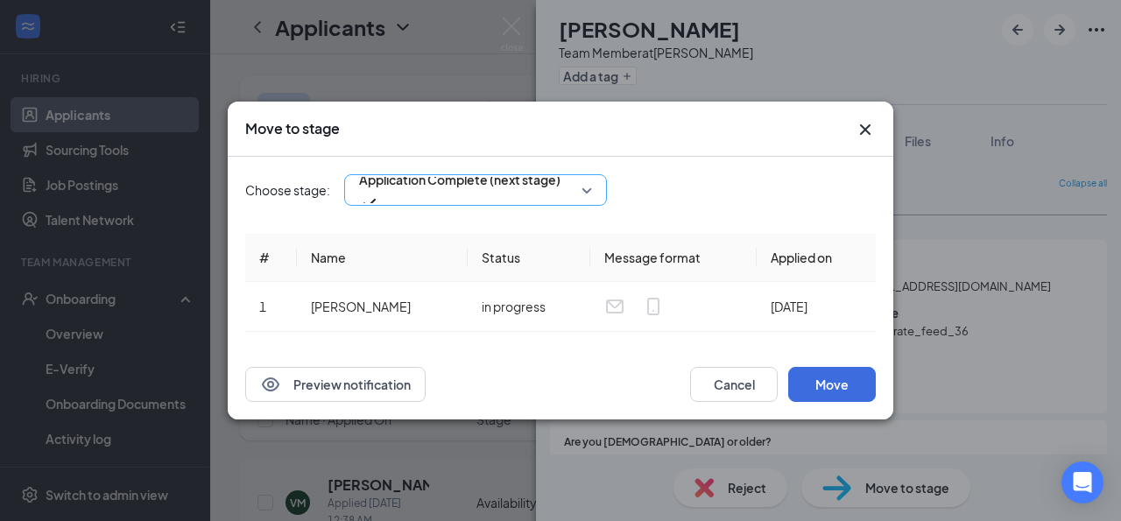
click at [506, 186] on span "Application Complete (next stage)" at bounding box center [459, 179] width 201 height 26
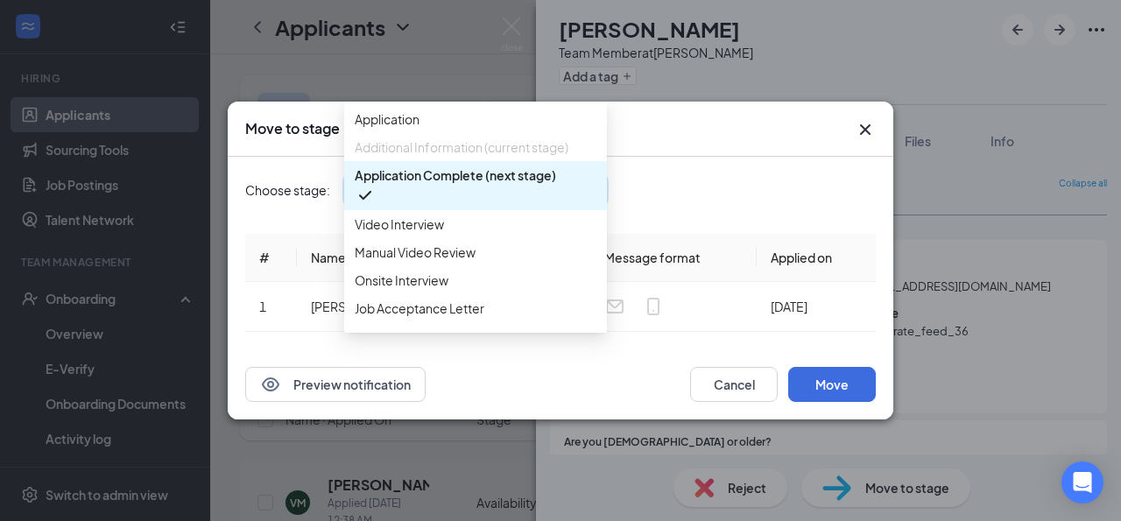
click at [486, 185] on span "Application Complete (next stage)" at bounding box center [455, 175] width 201 height 19
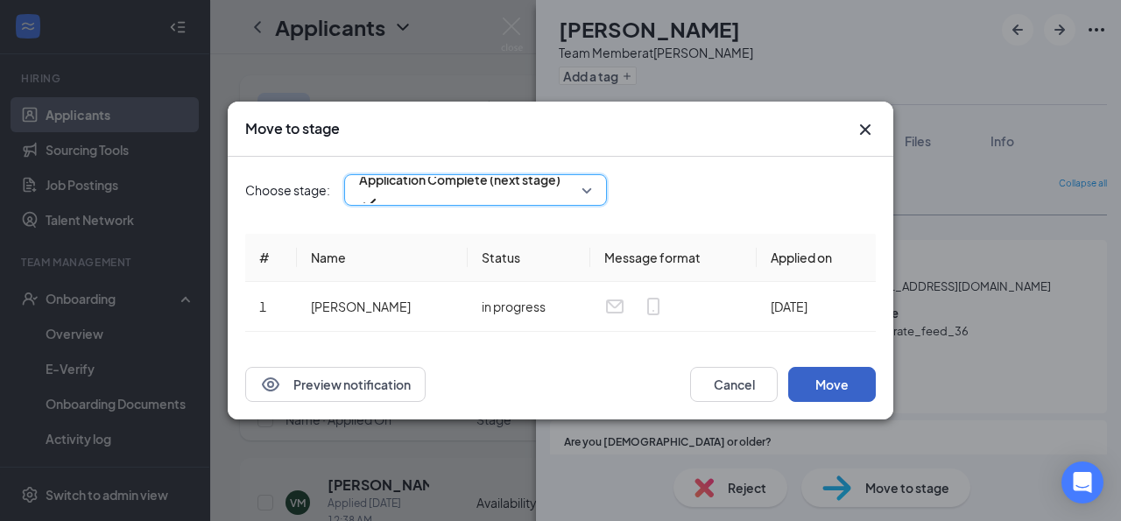
click at [825, 390] on button "Move" at bounding box center [832, 384] width 88 height 35
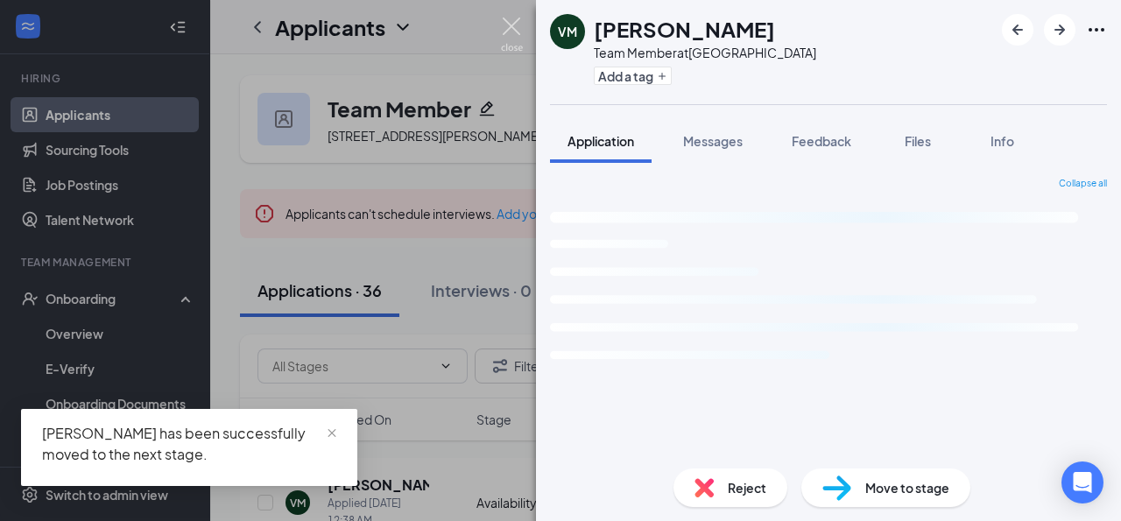
click at [512, 30] on img at bounding box center [512, 35] width 22 height 34
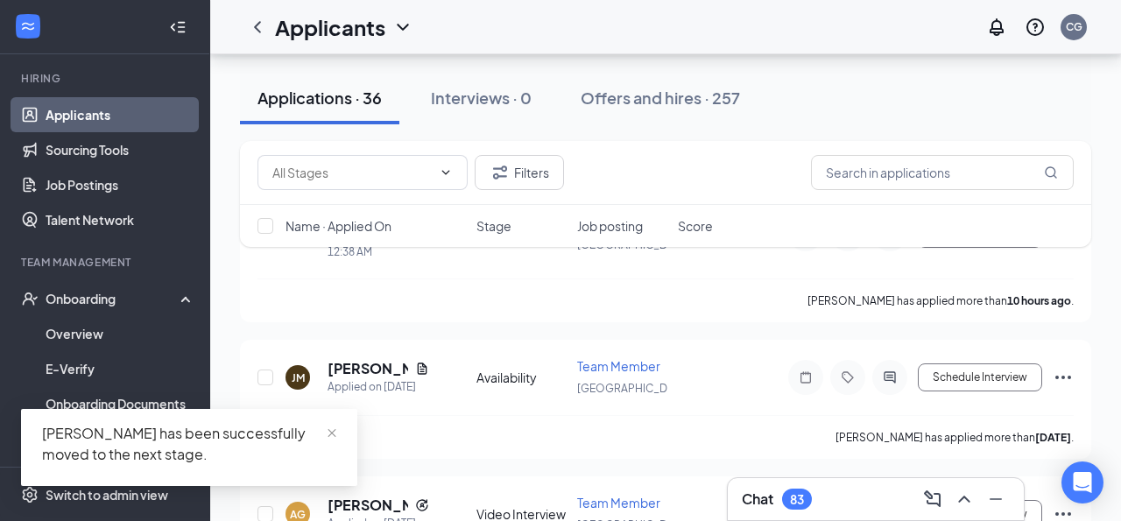
scroll to position [272, 0]
